Goal: Task Accomplishment & Management: Manage account settings

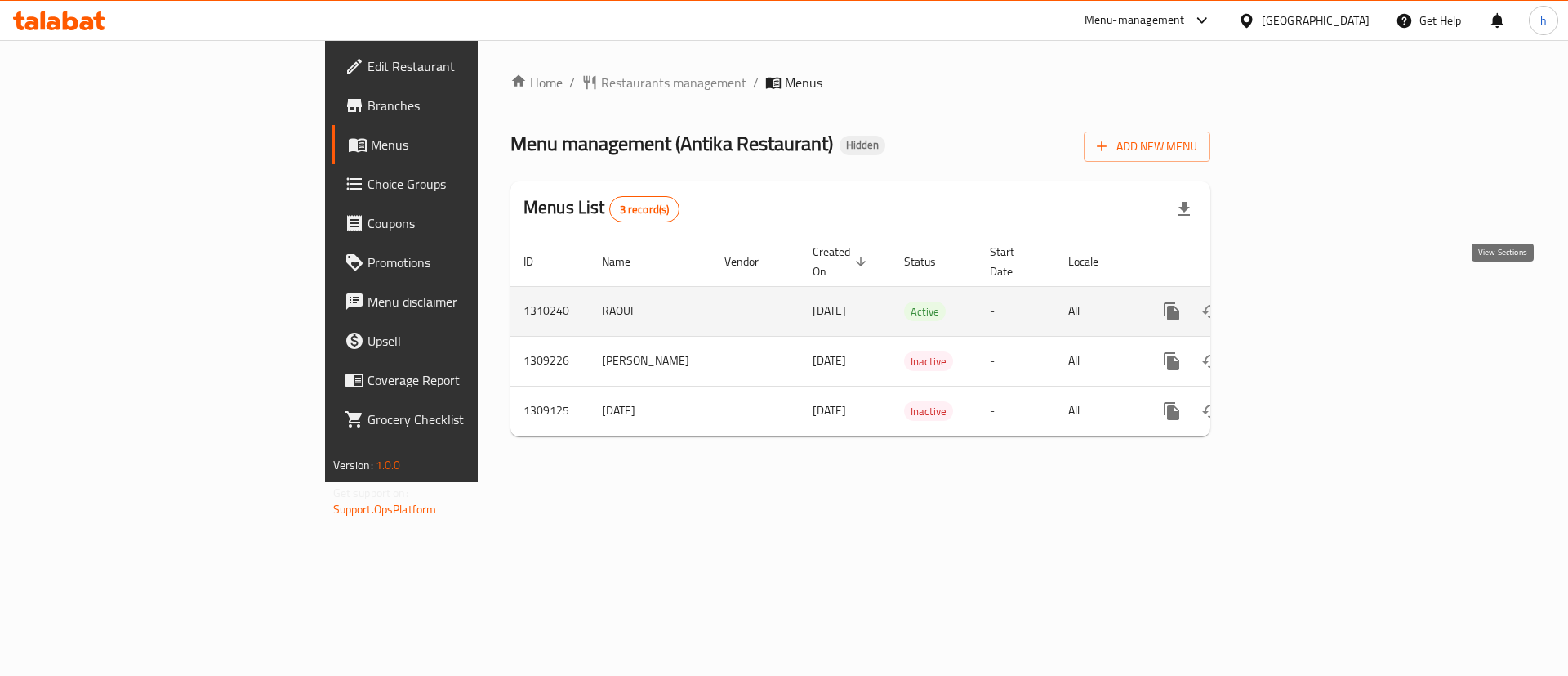
click at [1310, 303] on link "enhanced table" at bounding box center [1289, 311] width 39 height 39
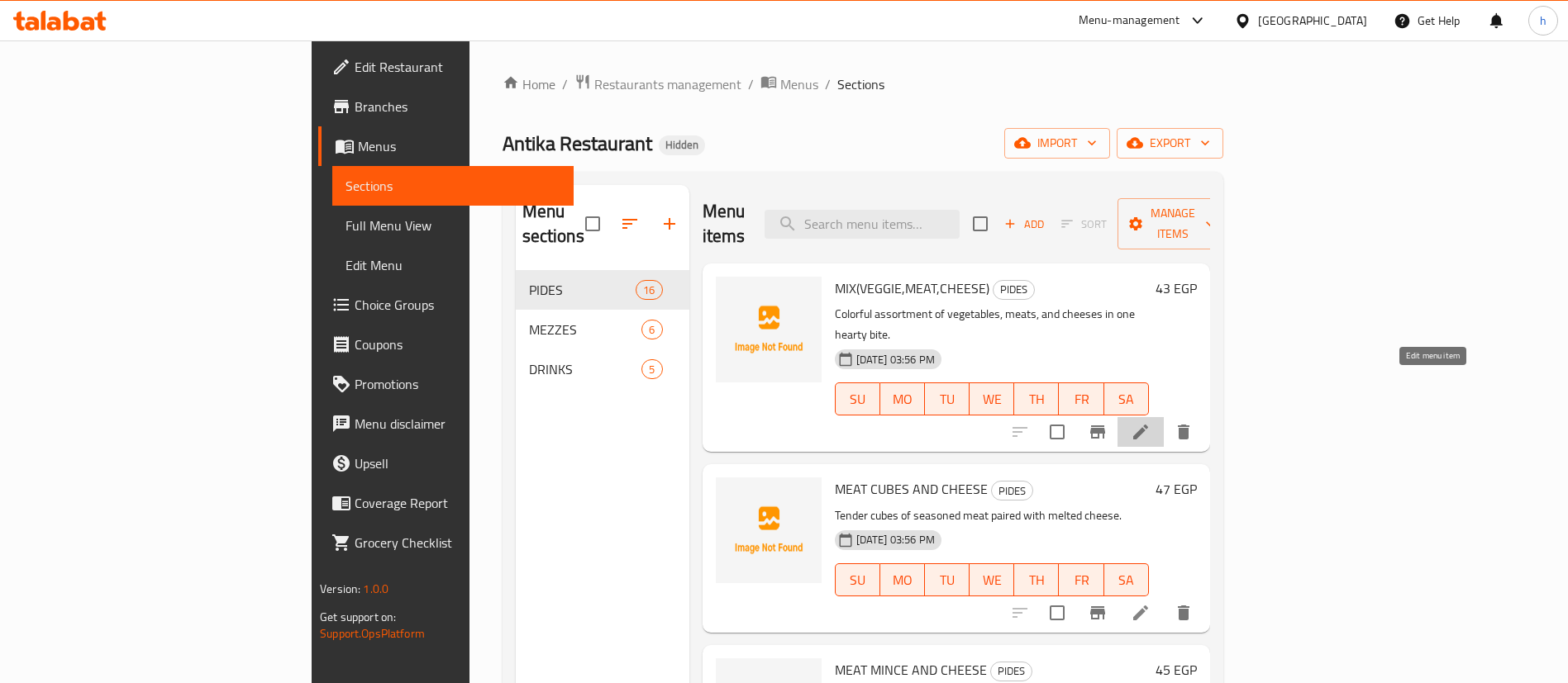
click at [1150, 422] on icon at bounding box center [1140, 431] width 20 height 20
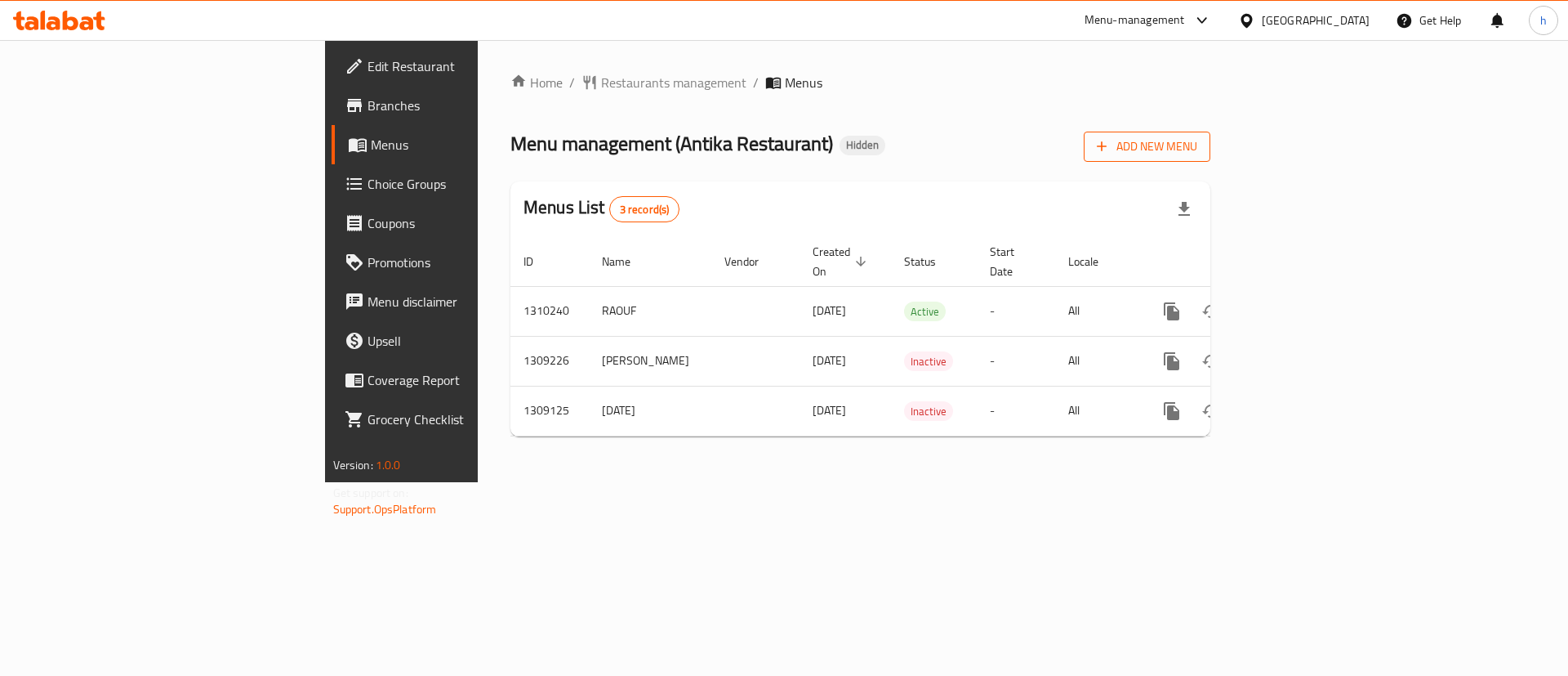
click at [1210, 157] on button "Add New Menu" at bounding box center [1147, 146] width 127 height 30
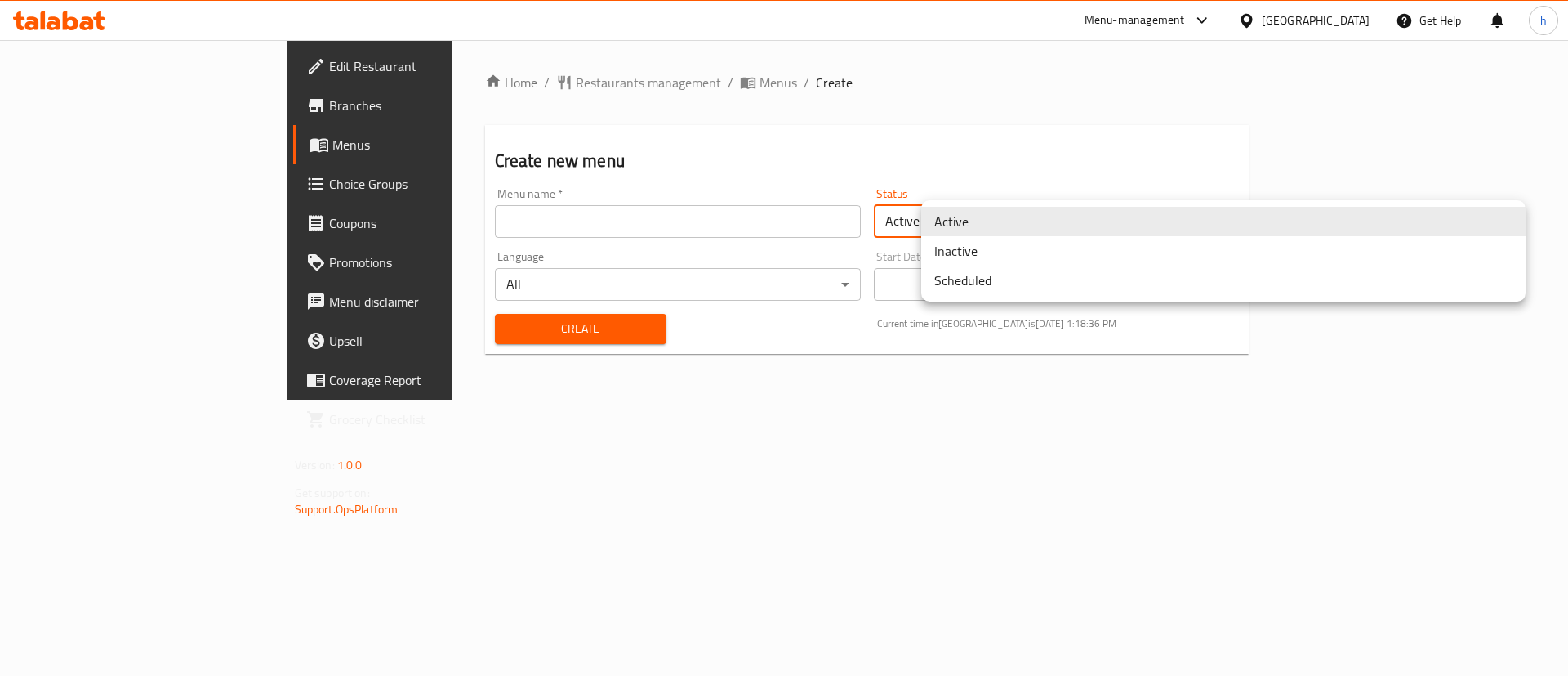
click at [922, 214] on body "​ Menu-management Egypt Get Help h Edit Restaurant Branches Menus Choice Groups…" at bounding box center [784, 358] width 1568 height 636
click at [937, 256] on li "Inactive" at bounding box center [1224, 251] width 605 height 29
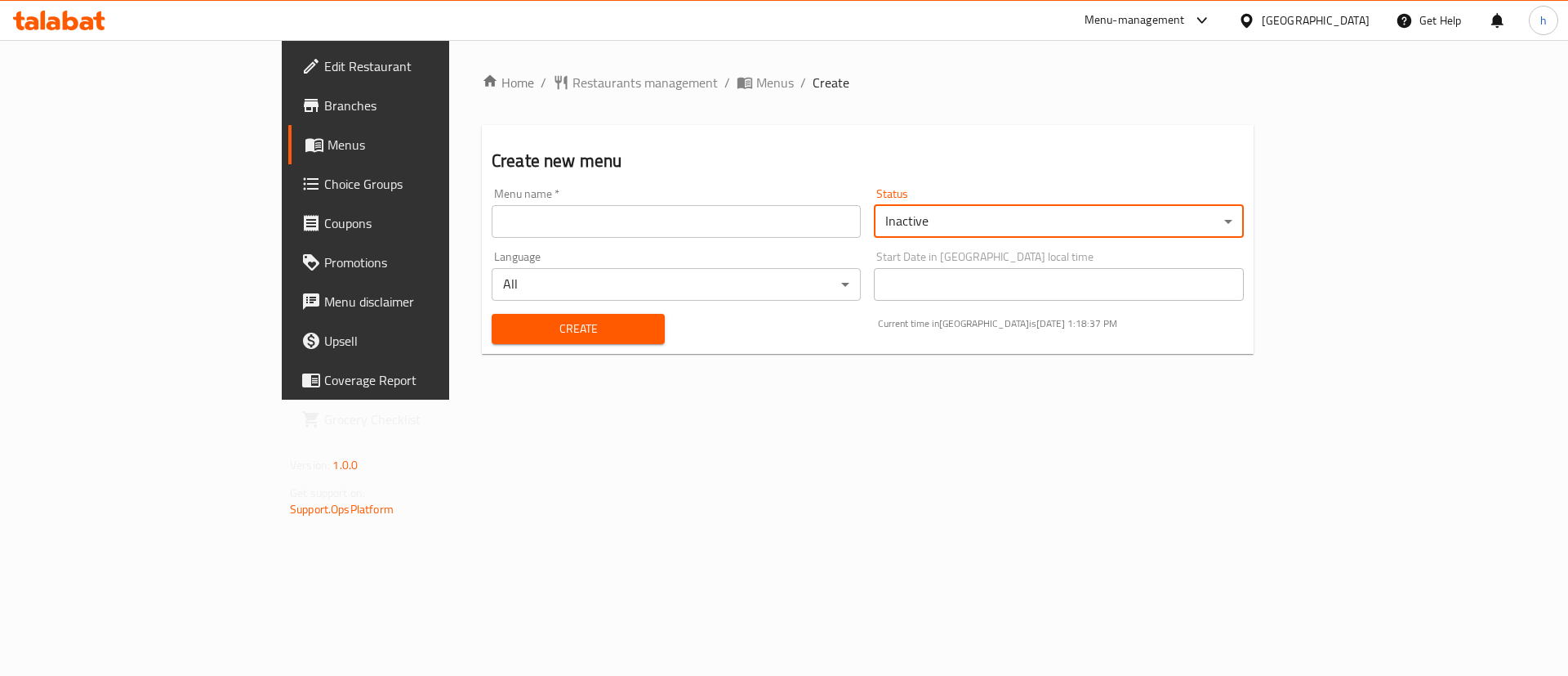
click at [827, 231] on input "text" at bounding box center [676, 221] width 369 height 33
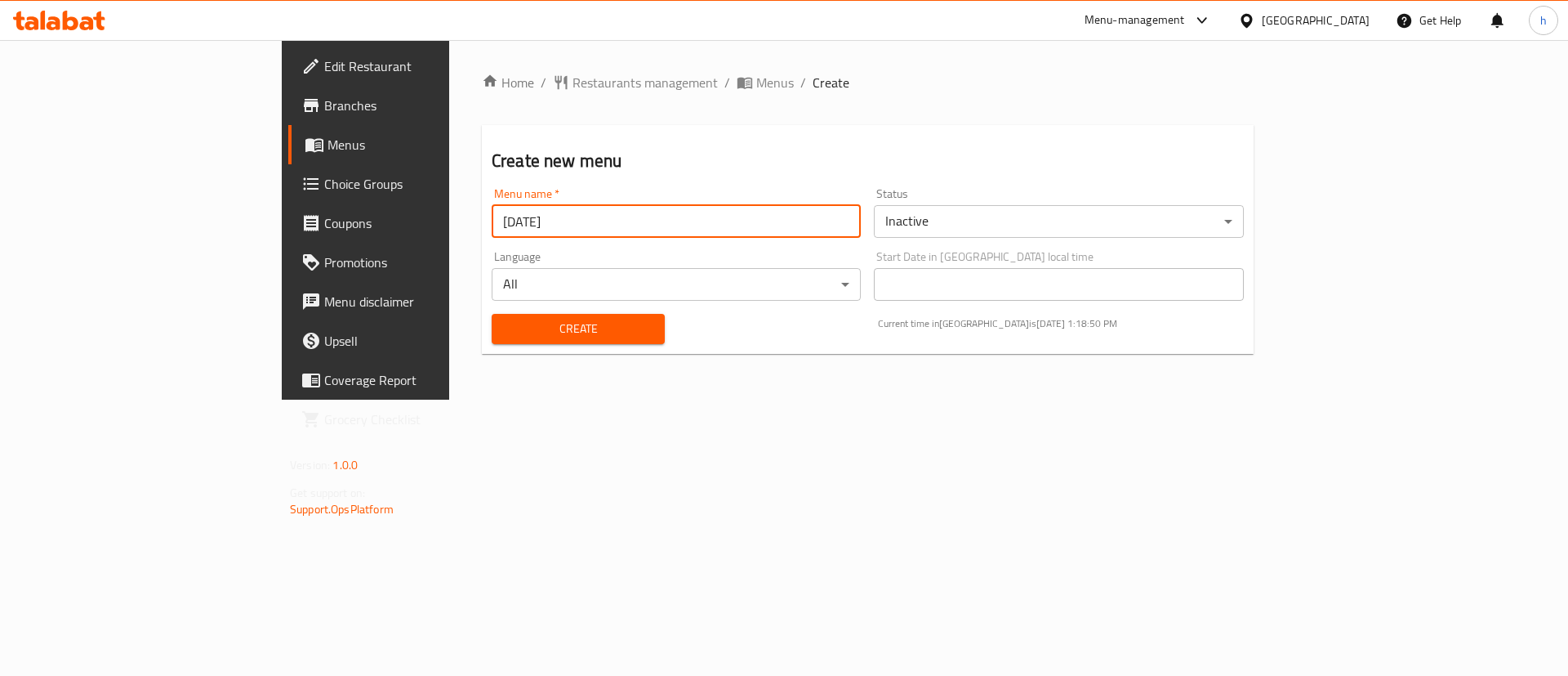
type input "10/9/2025"
click at [505, 321] on span "Create" at bounding box center [578, 329] width 147 height 21
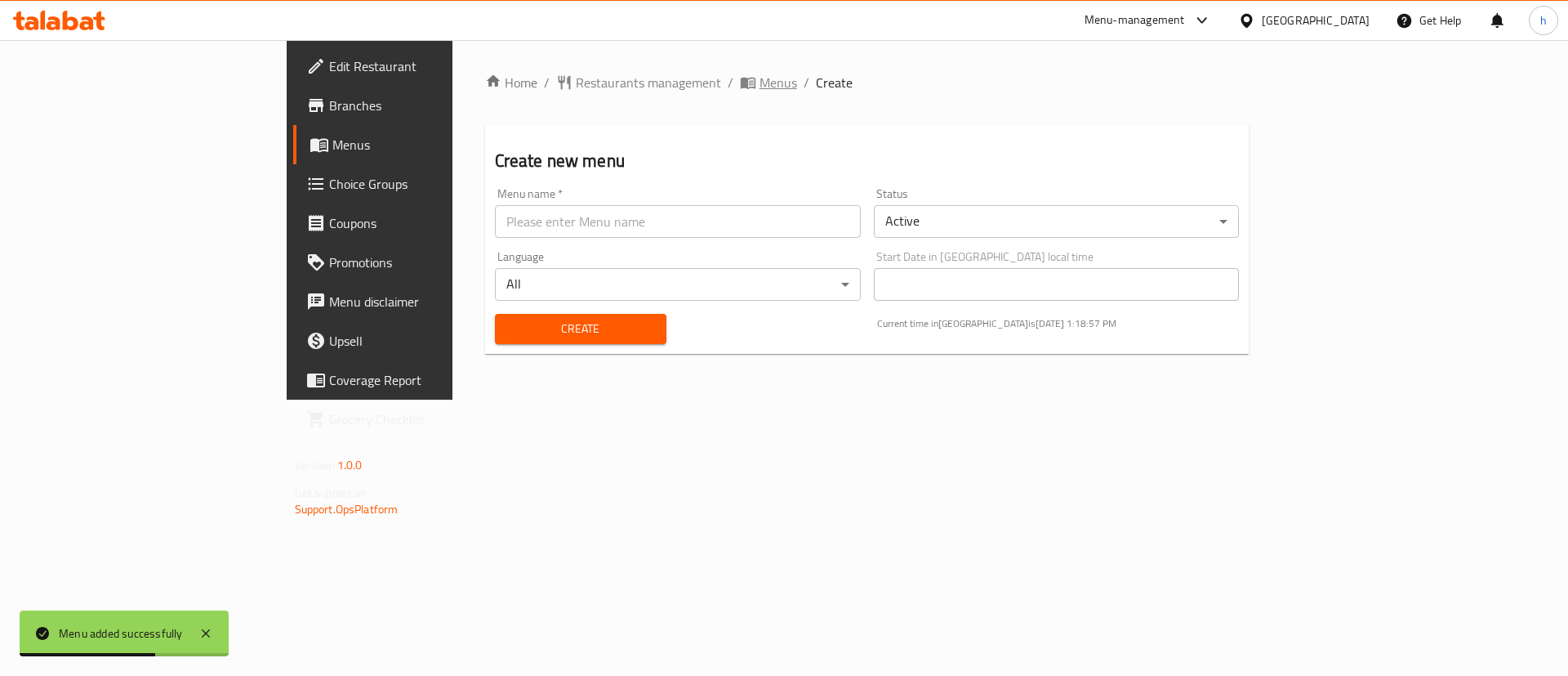
click at [759, 74] on span "Menus" at bounding box center [778, 82] width 37 height 20
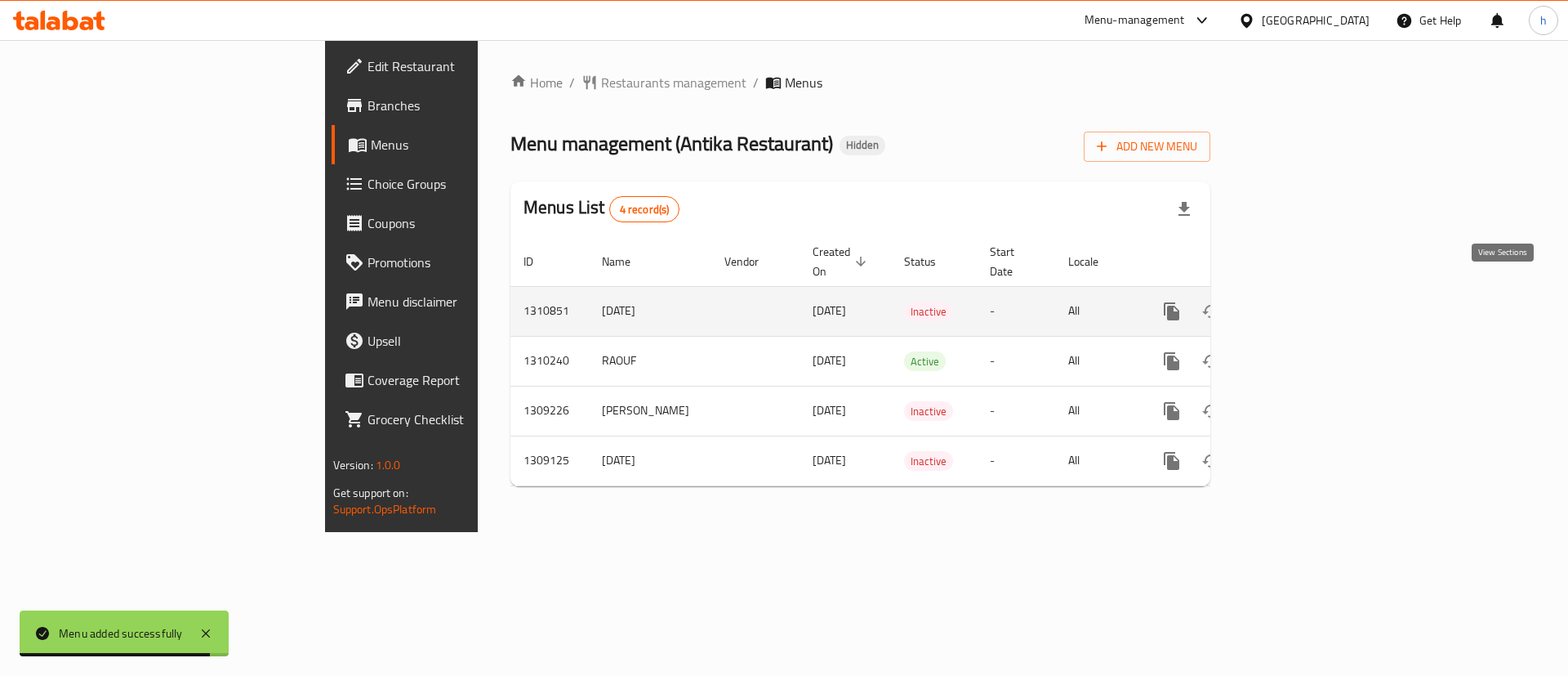
click at [1310, 292] on link "enhanced table" at bounding box center [1289, 311] width 39 height 39
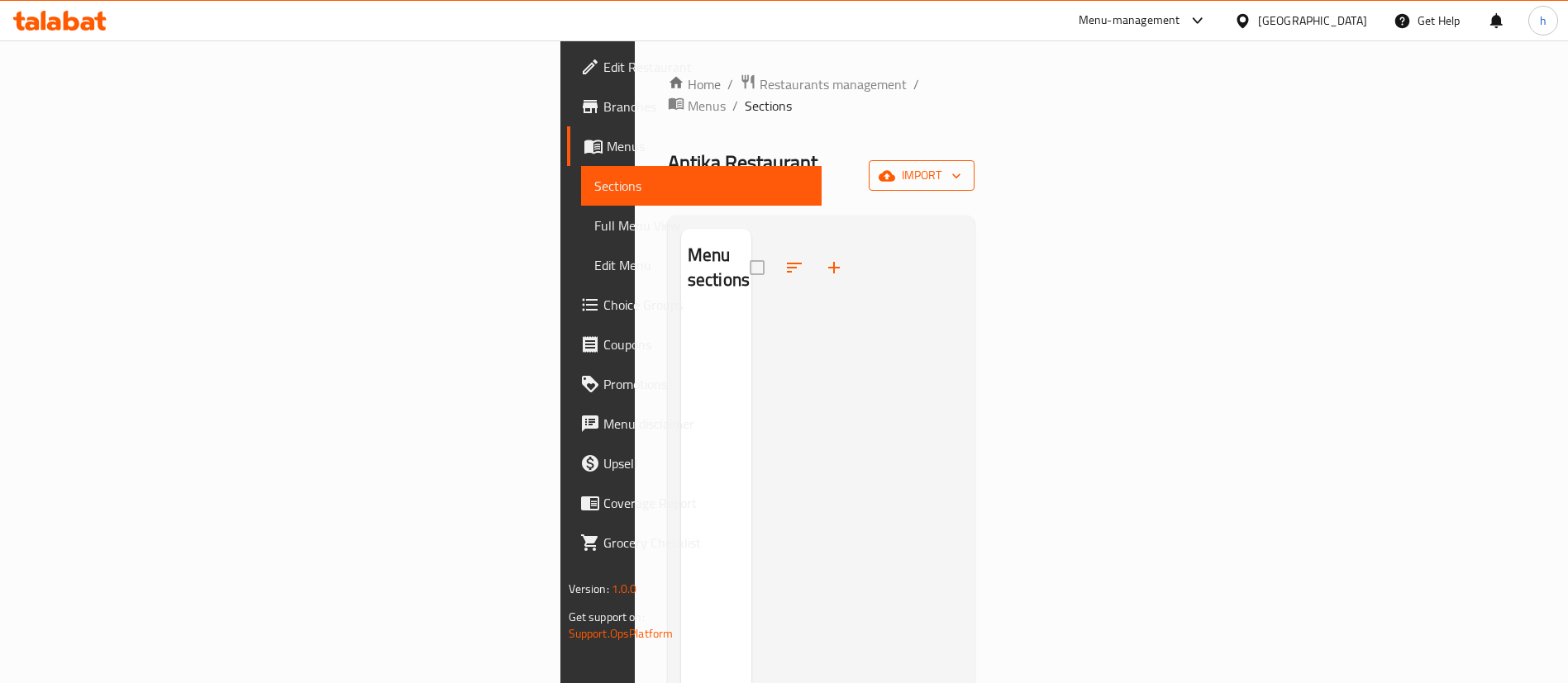
click at [975, 131] on div "Home / Restaurants management / Menus / Sections Antika Restaurant Hidden impor…" at bounding box center [822, 499] width 308 height 852
click at [961, 165] on span "import" at bounding box center [921, 176] width 80 height 21
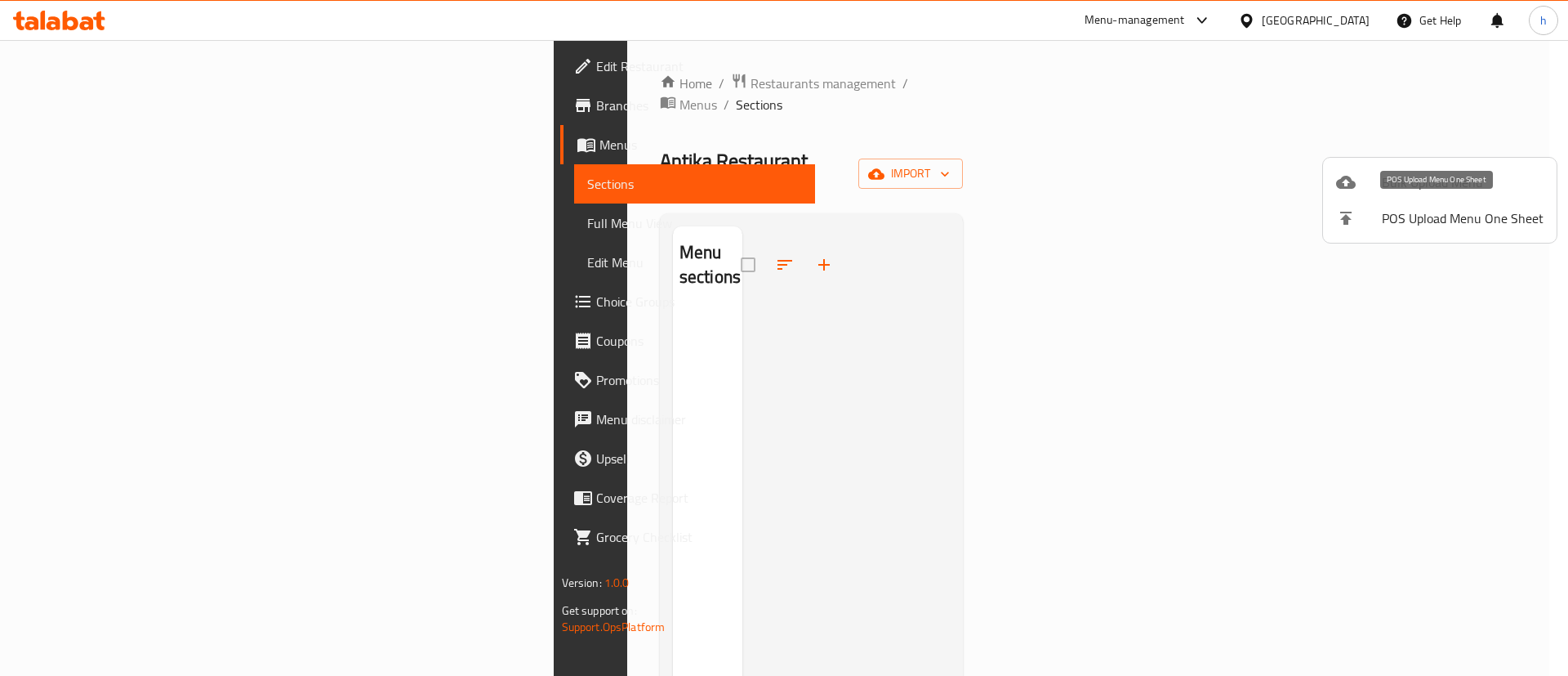
click at [1425, 195] on li "Bulk Upload Menu" at bounding box center [1440, 182] width 233 height 36
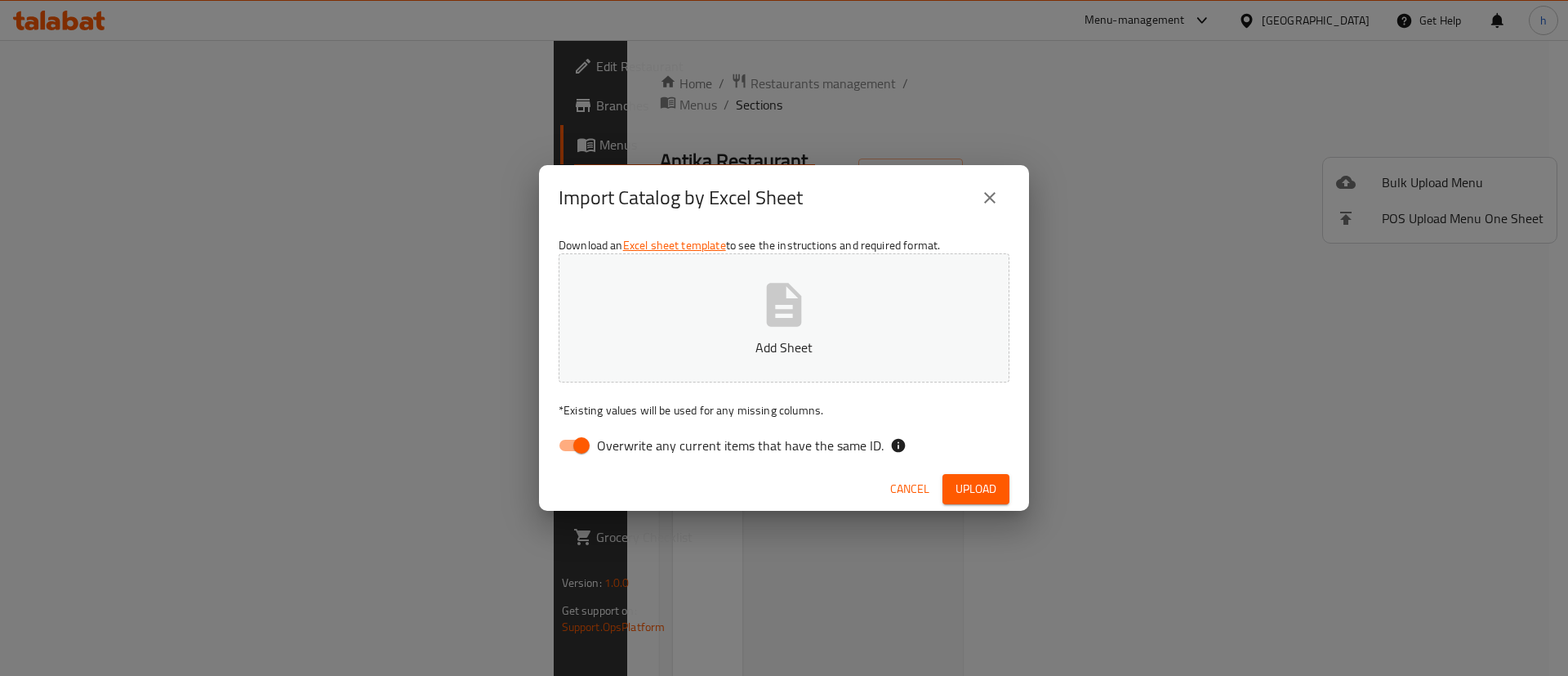
click at [857, 442] on span "Overwrite any current items that have the same ID." at bounding box center [740, 445] width 287 height 20
click at [628, 442] on input "Overwrite any current items that have the same ID." at bounding box center [581, 445] width 93 height 31
checkbox input "false"
click at [852, 353] on p "Add Sheet" at bounding box center [784, 347] width 400 height 20
click at [981, 480] on span "Upload" at bounding box center [975, 489] width 41 height 21
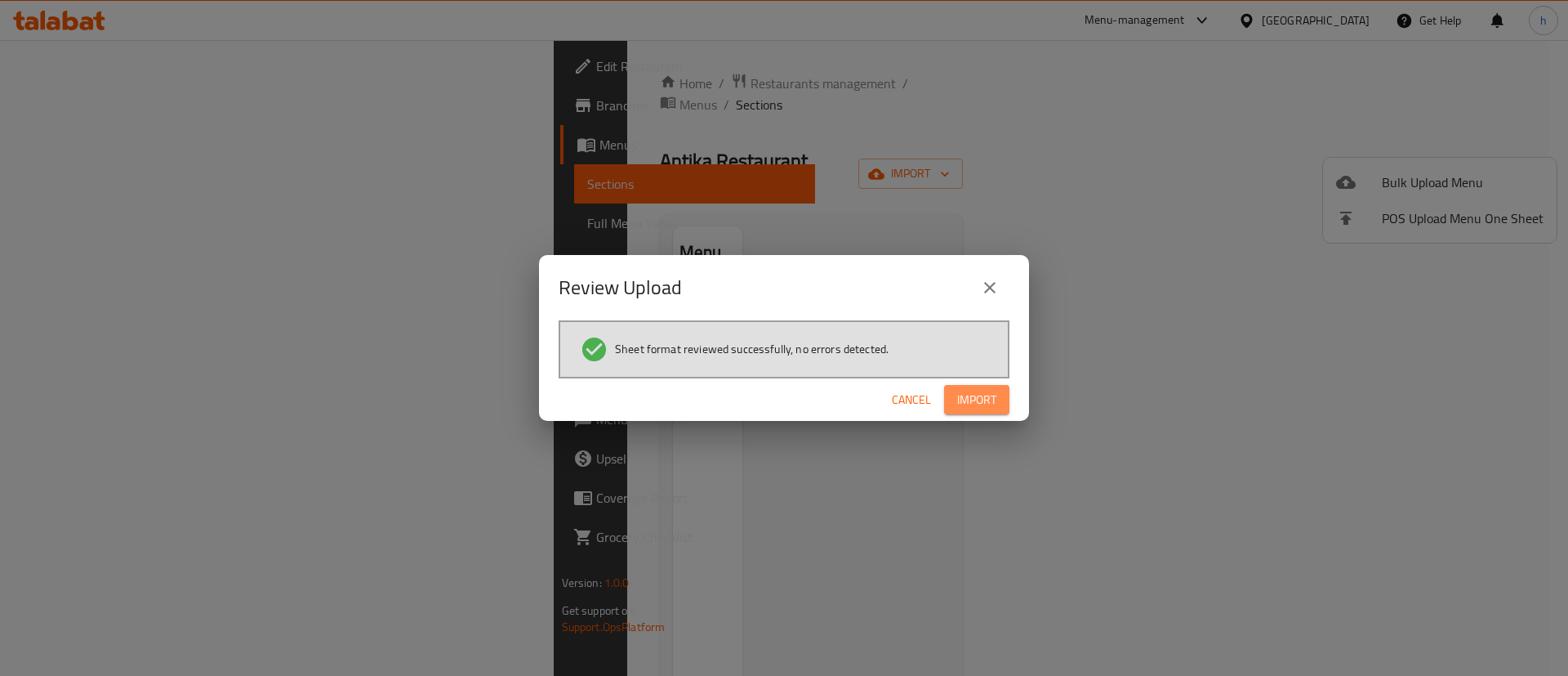
click at [1001, 401] on button "Import" at bounding box center [977, 399] width 66 height 30
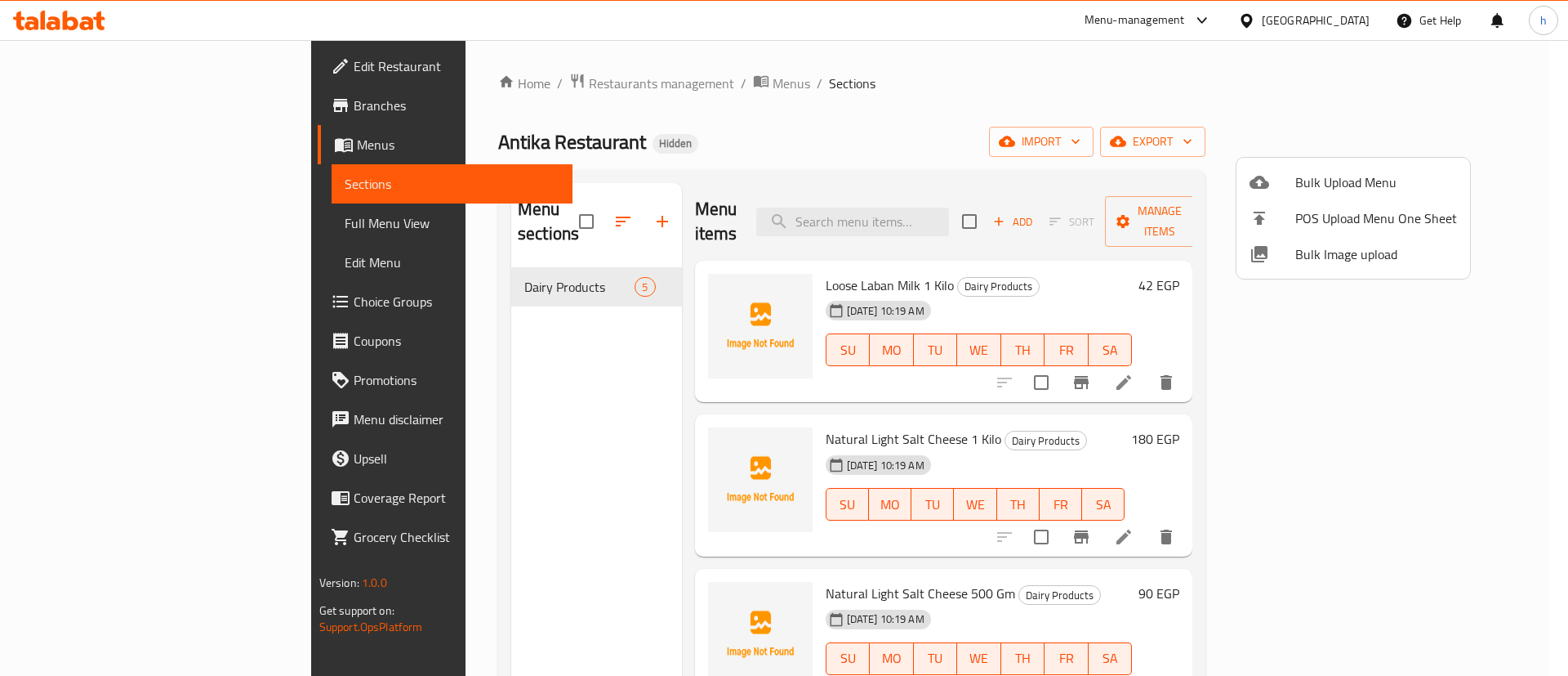
click at [740, 97] on div at bounding box center [784, 338] width 1568 height 676
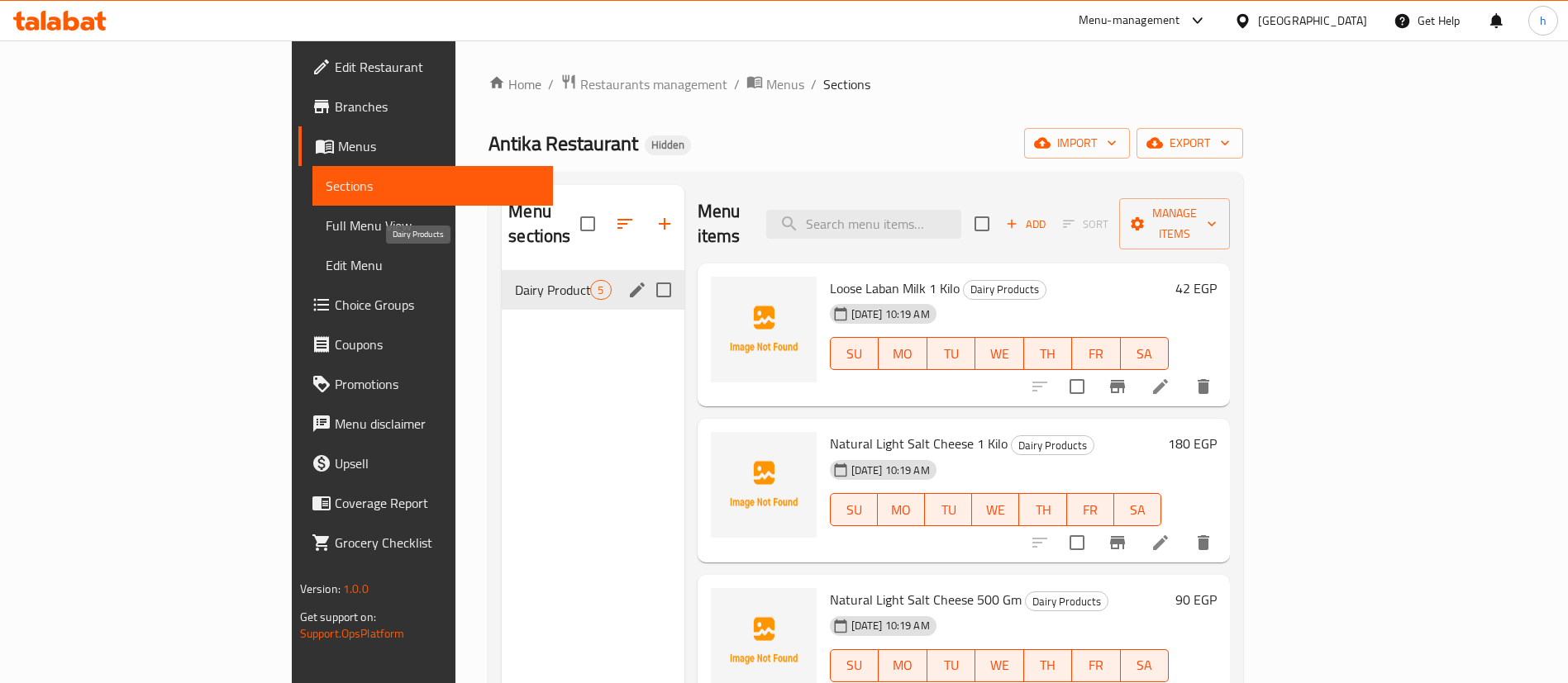
click at [515, 280] on span "Dairy Products" at bounding box center [552, 290] width 75 height 20
click at [628, 280] on icon "edit" at bounding box center [637, 290] width 20 height 20
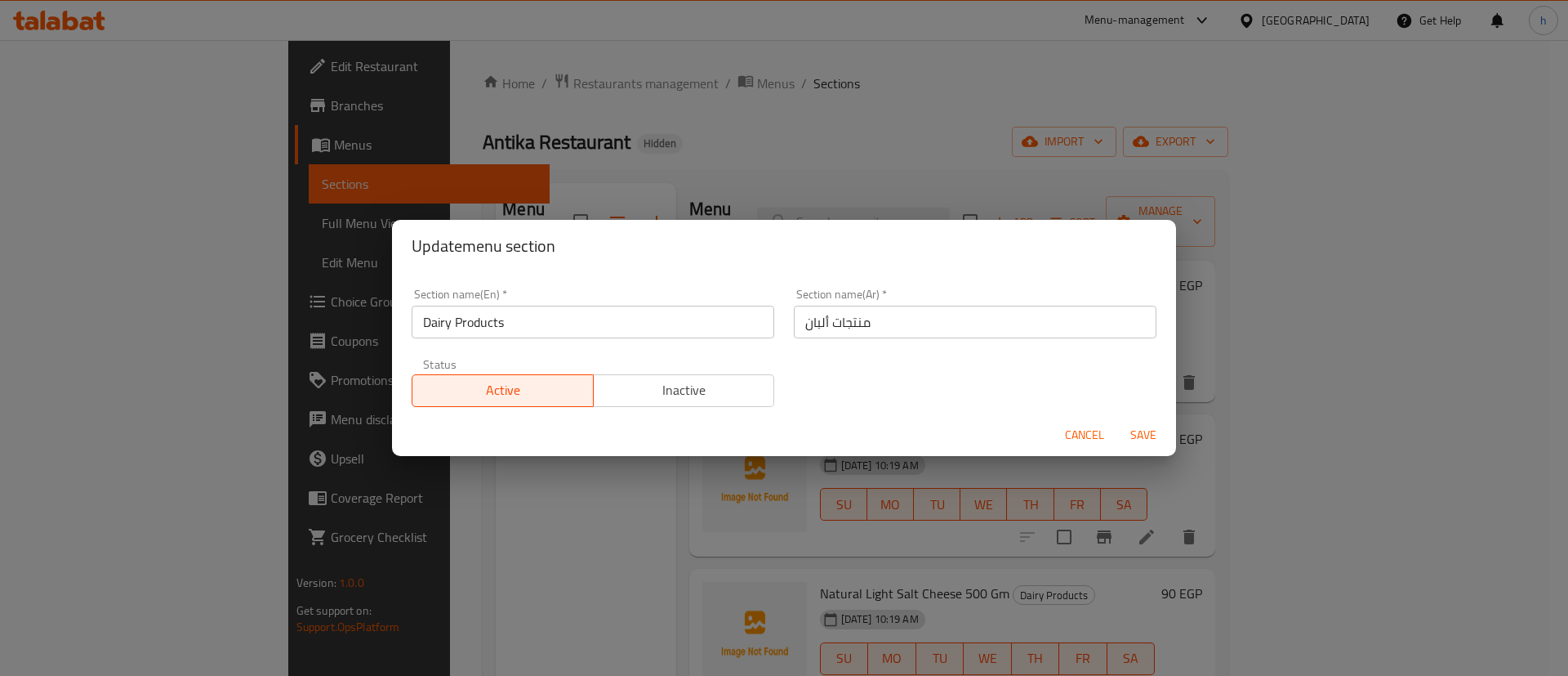
click at [519, 466] on div "Update menu section Section name(En)   * Dairy Products Section name(En) * Sect…" at bounding box center [784, 338] width 1568 height 676
click at [825, 318] on input "منتجات ألبان" at bounding box center [975, 322] width 363 height 33
click at [822, 332] on input "منتجات ألبان" at bounding box center [975, 322] width 363 height 33
click at [837, 328] on input "منتجات الألبان" at bounding box center [975, 322] width 363 height 33
type input "منتجات الألبان"
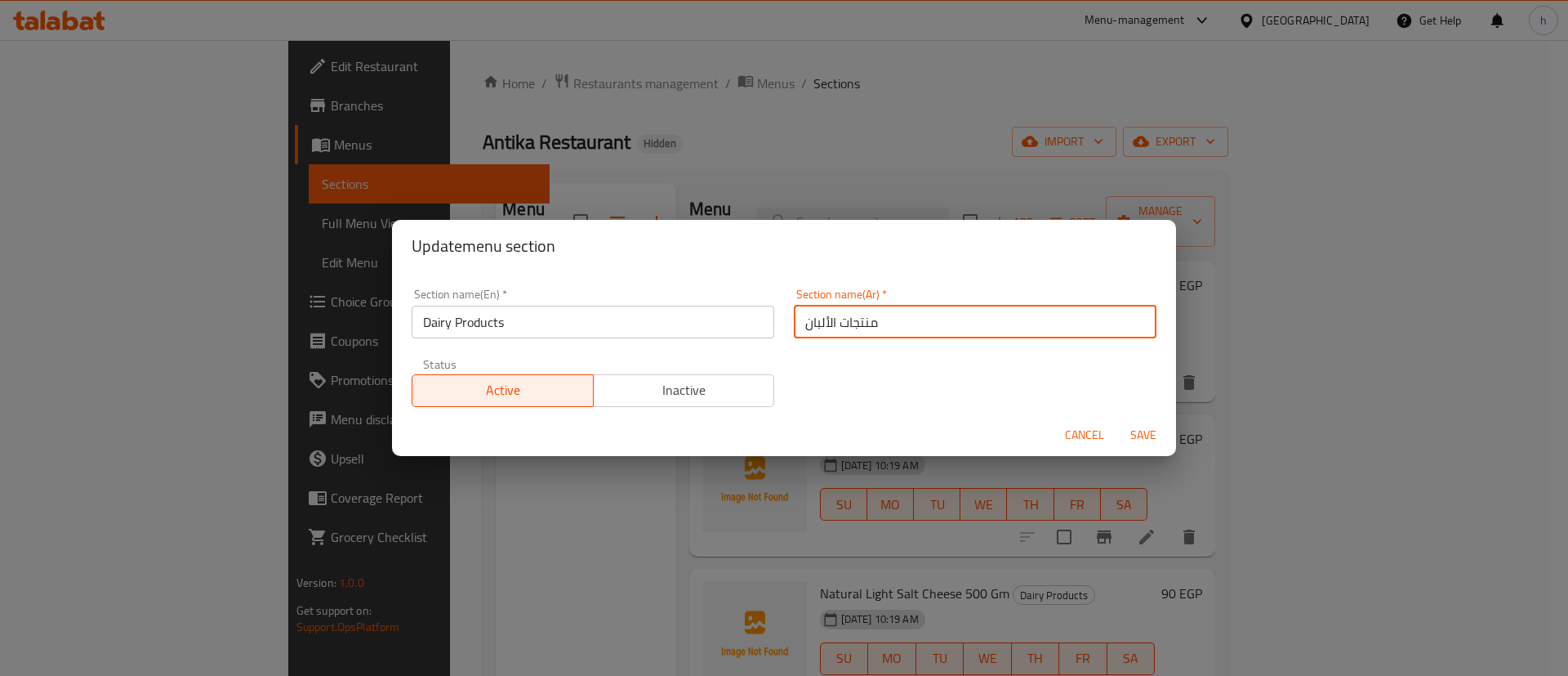
click at [1148, 426] on span "Save" at bounding box center [1143, 436] width 39 height 21
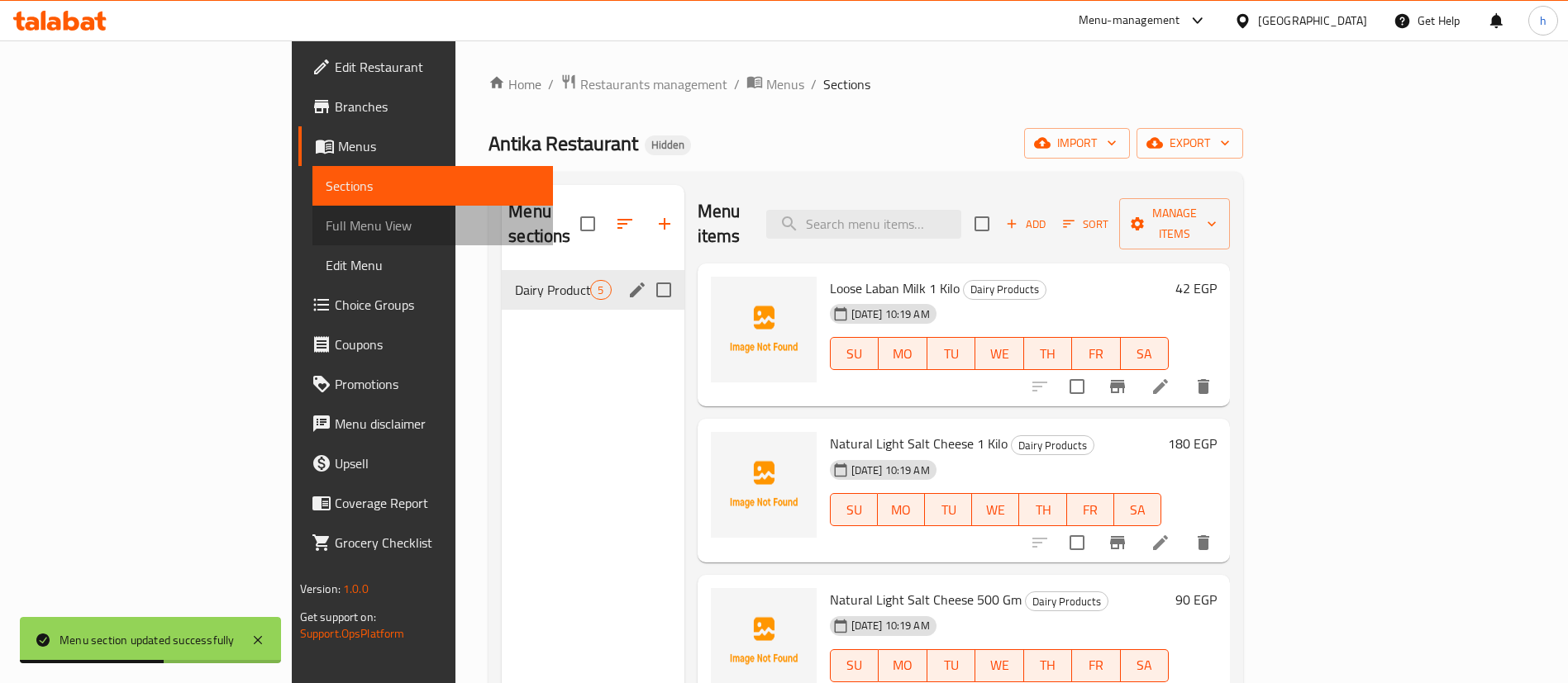
click at [312, 213] on link "Full Menu View" at bounding box center [433, 224] width 241 height 39
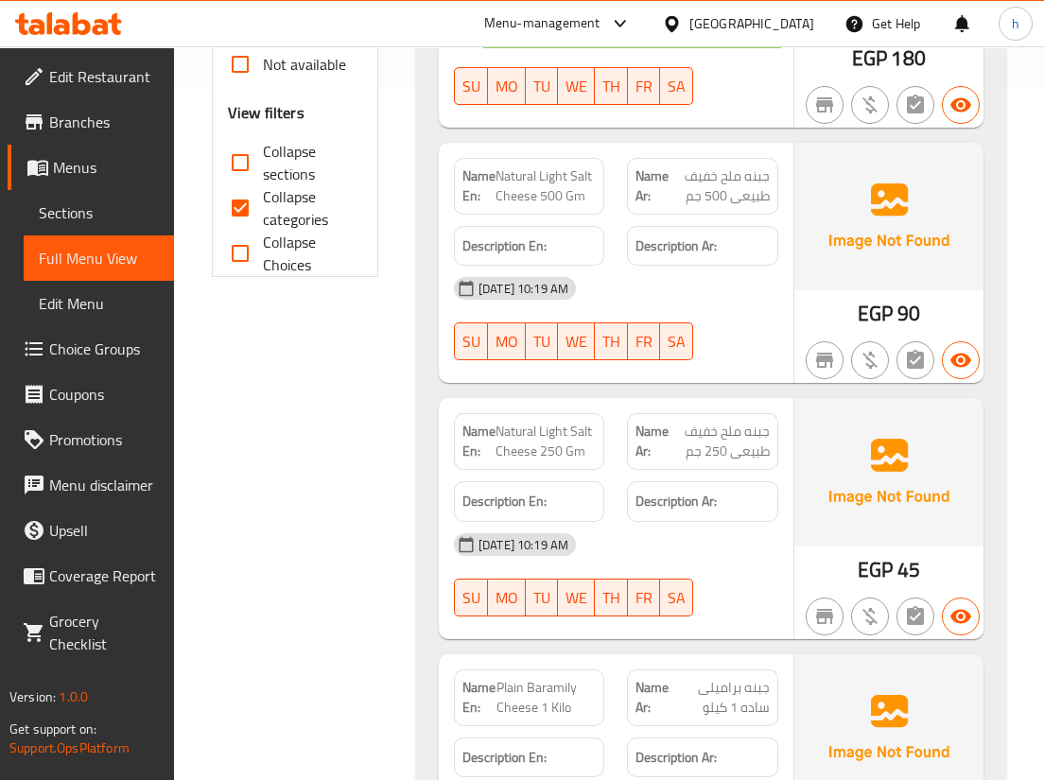
scroll to position [598, 0]
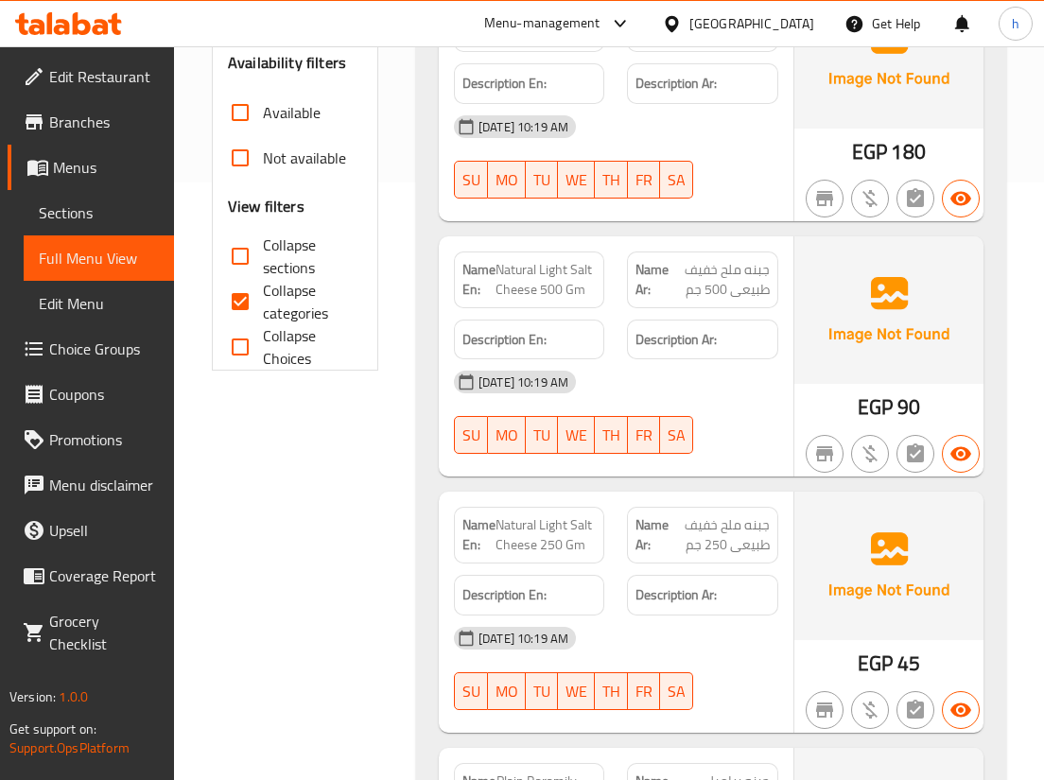
click at [263, 321] on span "Collapse categories" at bounding box center [305, 301] width 84 height 45
click at [263, 321] on input "Collapse categories" at bounding box center [239, 301] width 45 height 45
checkbox input "false"
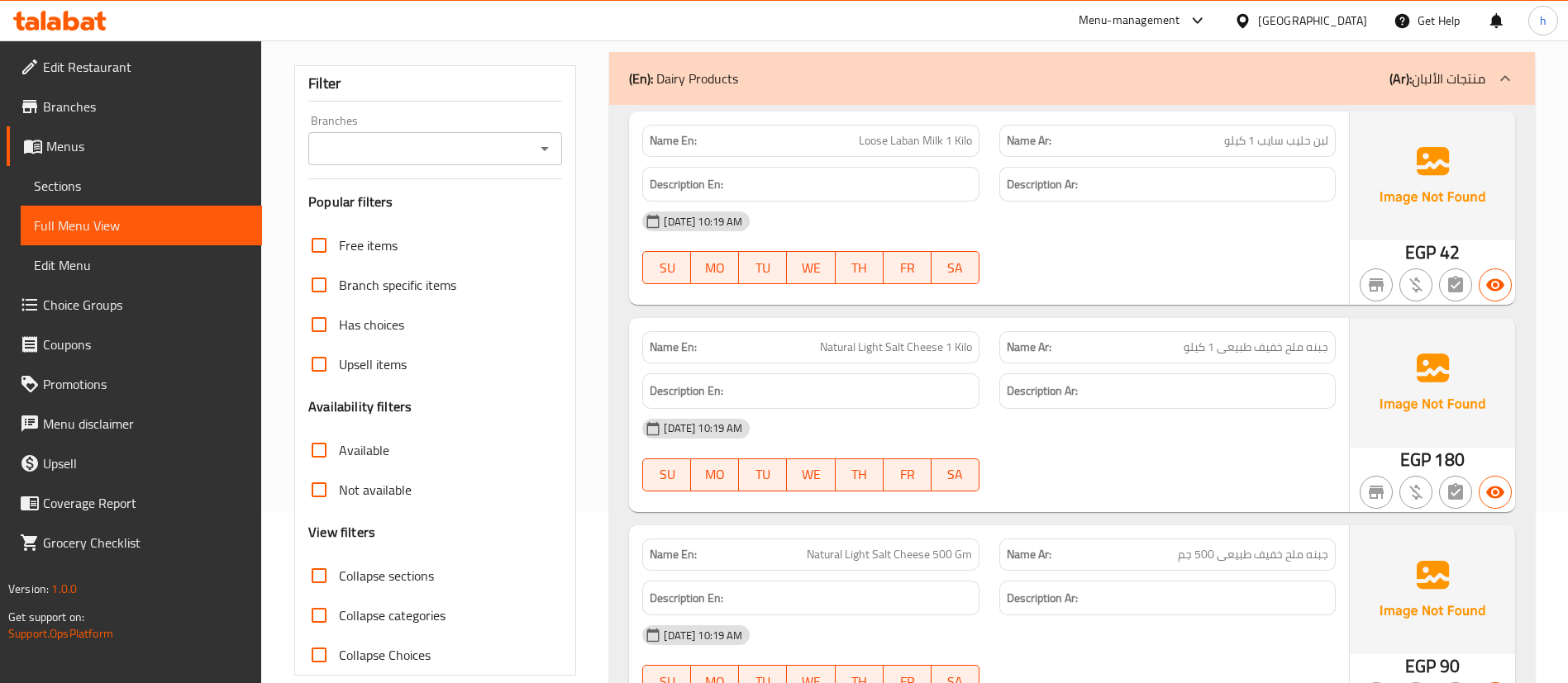
scroll to position [0, 0]
